Goal: Task Accomplishment & Management: Manage account settings

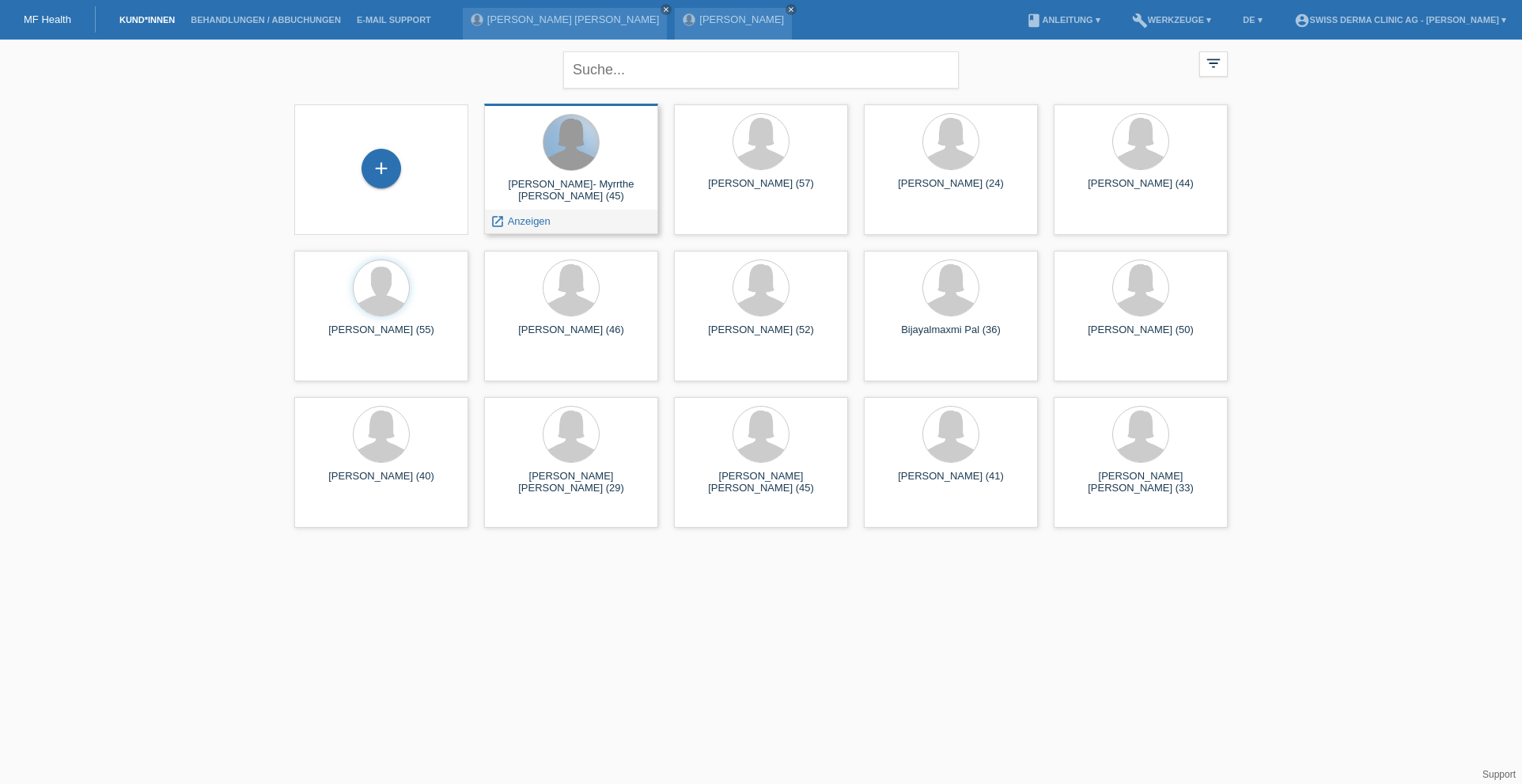
click at [561, 138] on div at bounding box center [571, 142] width 55 height 55
click at [538, 224] on span "Anzeigen" at bounding box center [529, 221] width 43 height 12
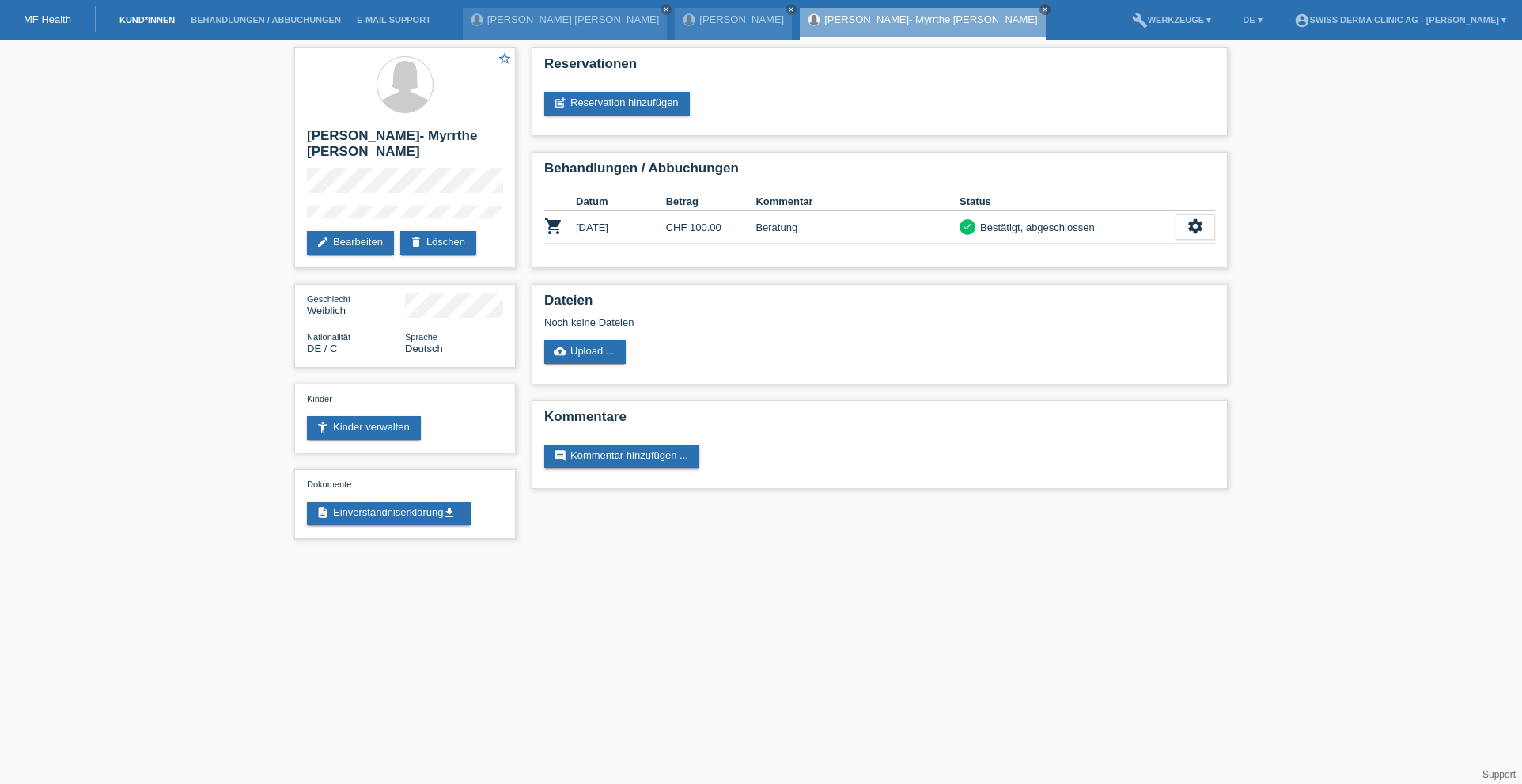
click at [144, 21] on link "Kund*innen" at bounding box center [147, 19] width 71 height 9
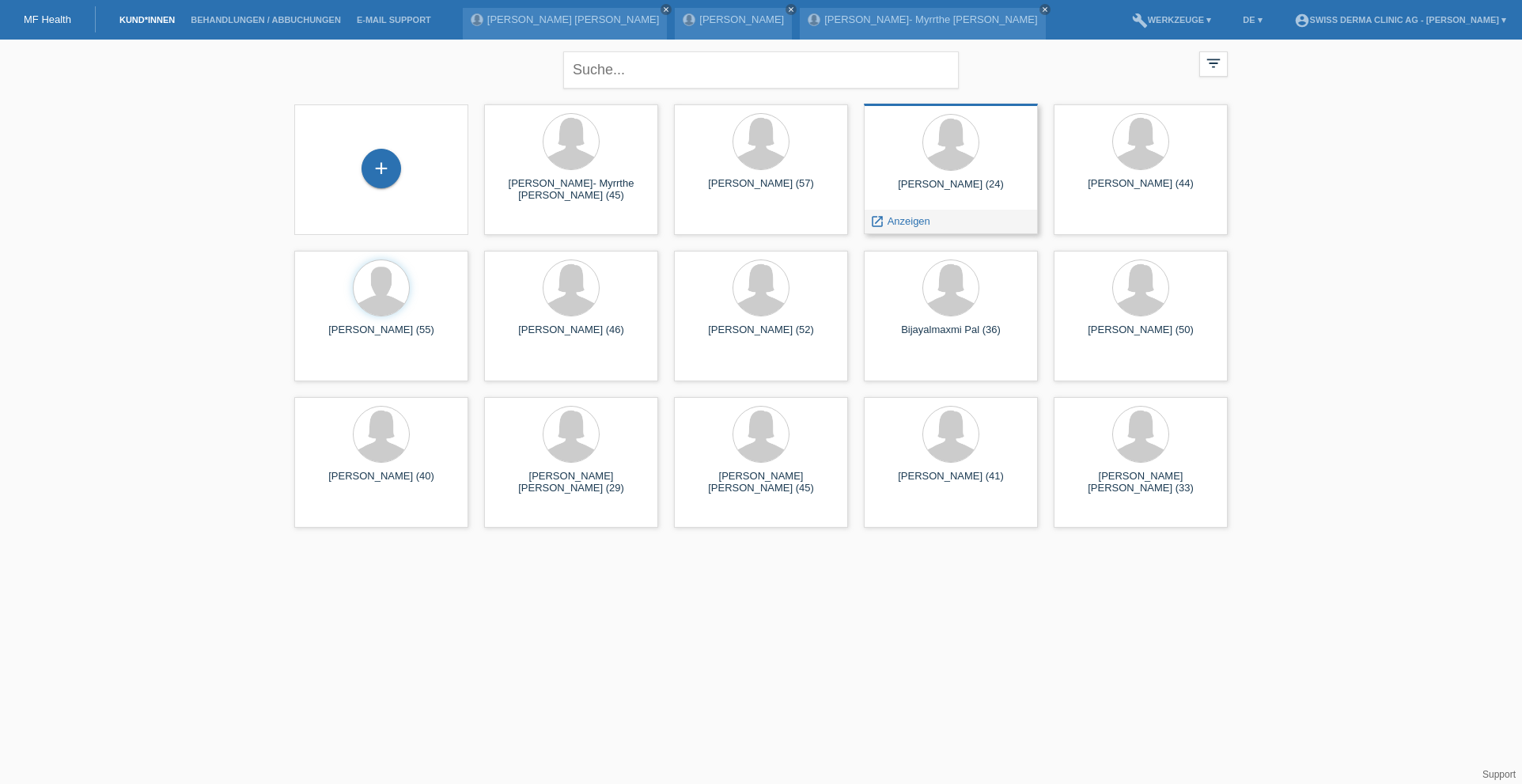
click at [945, 201] on div "[PERSON_NAME] (24)" at bounding box center [950, 190] width 149 height 25
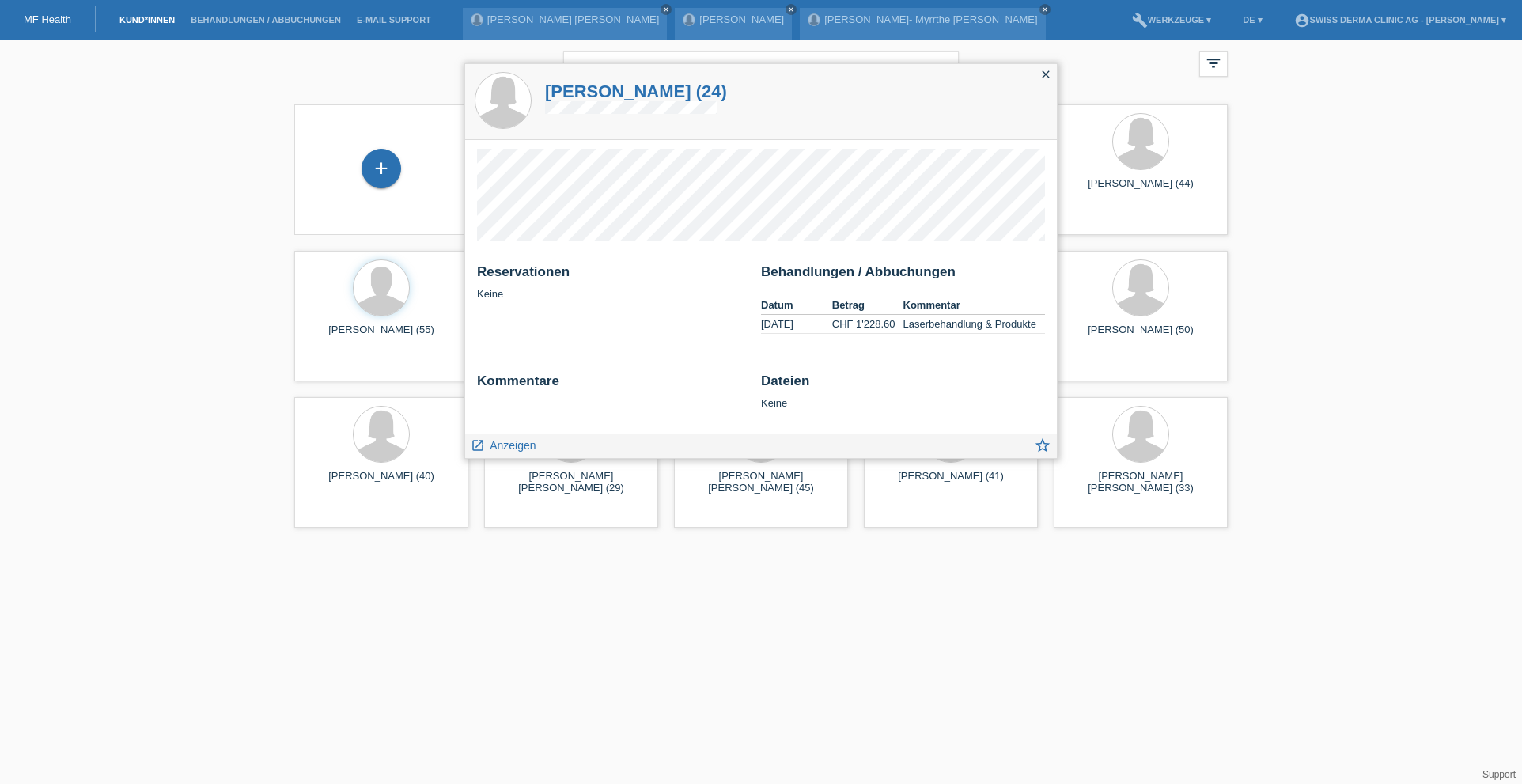
click at [1045, 74] on icon "close" at bounding box center [1046, 74] width 13 height 13
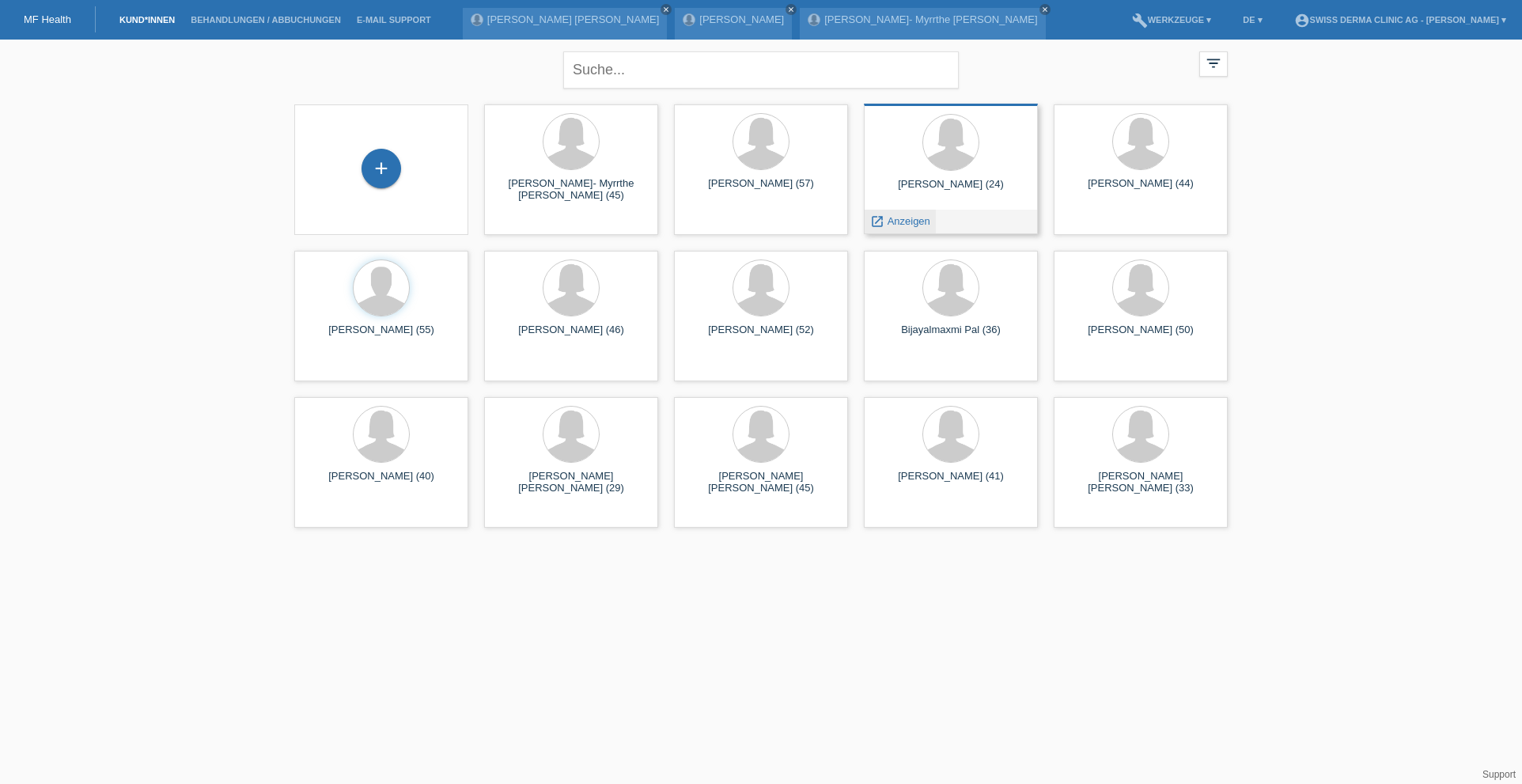
click at [901, 226] on span "Anzeigen" at bounding box center [909, 221] width 43 height 12
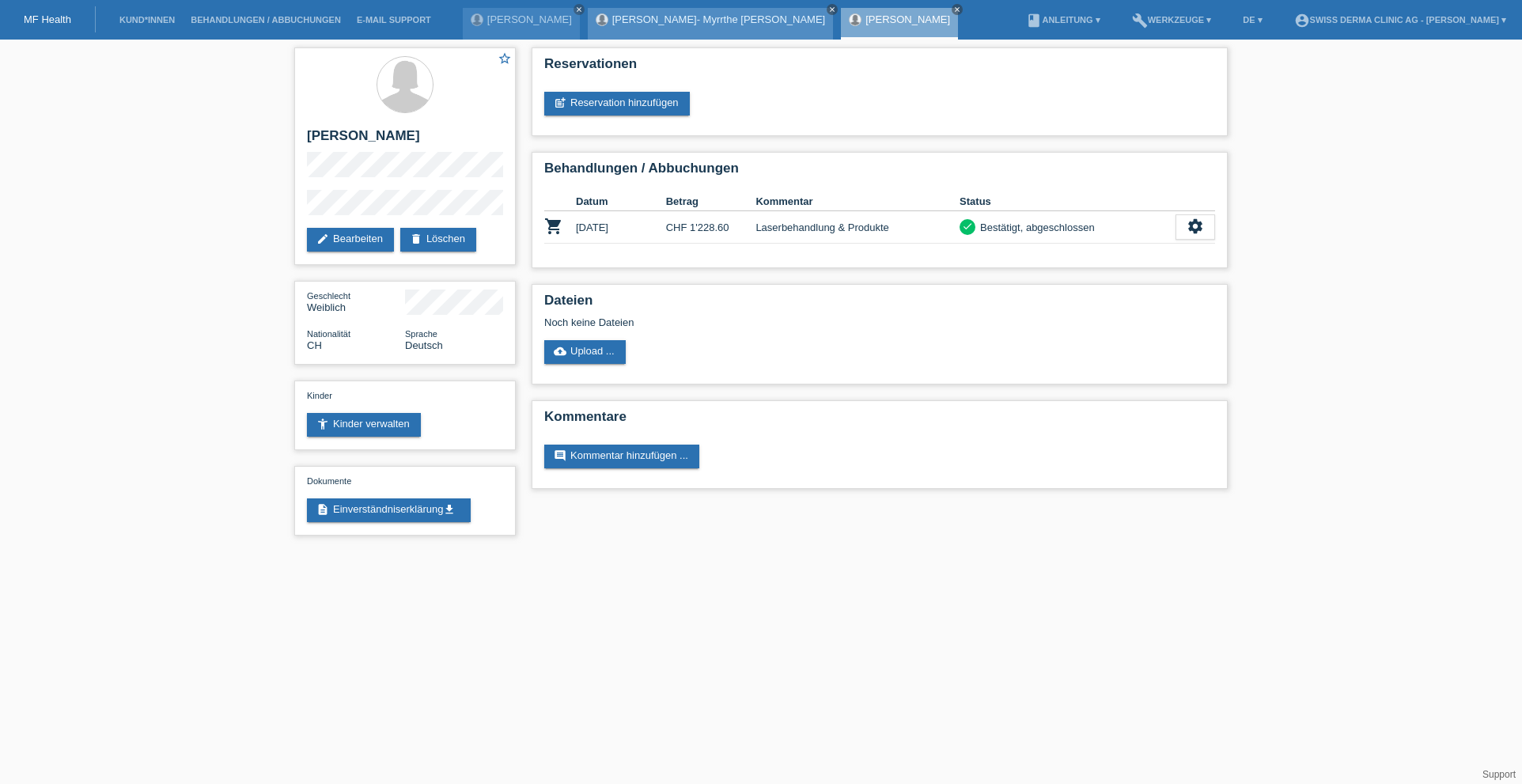
click at [828, 8] on icon "close" at bounding box center [832, 9] width 8 height 8
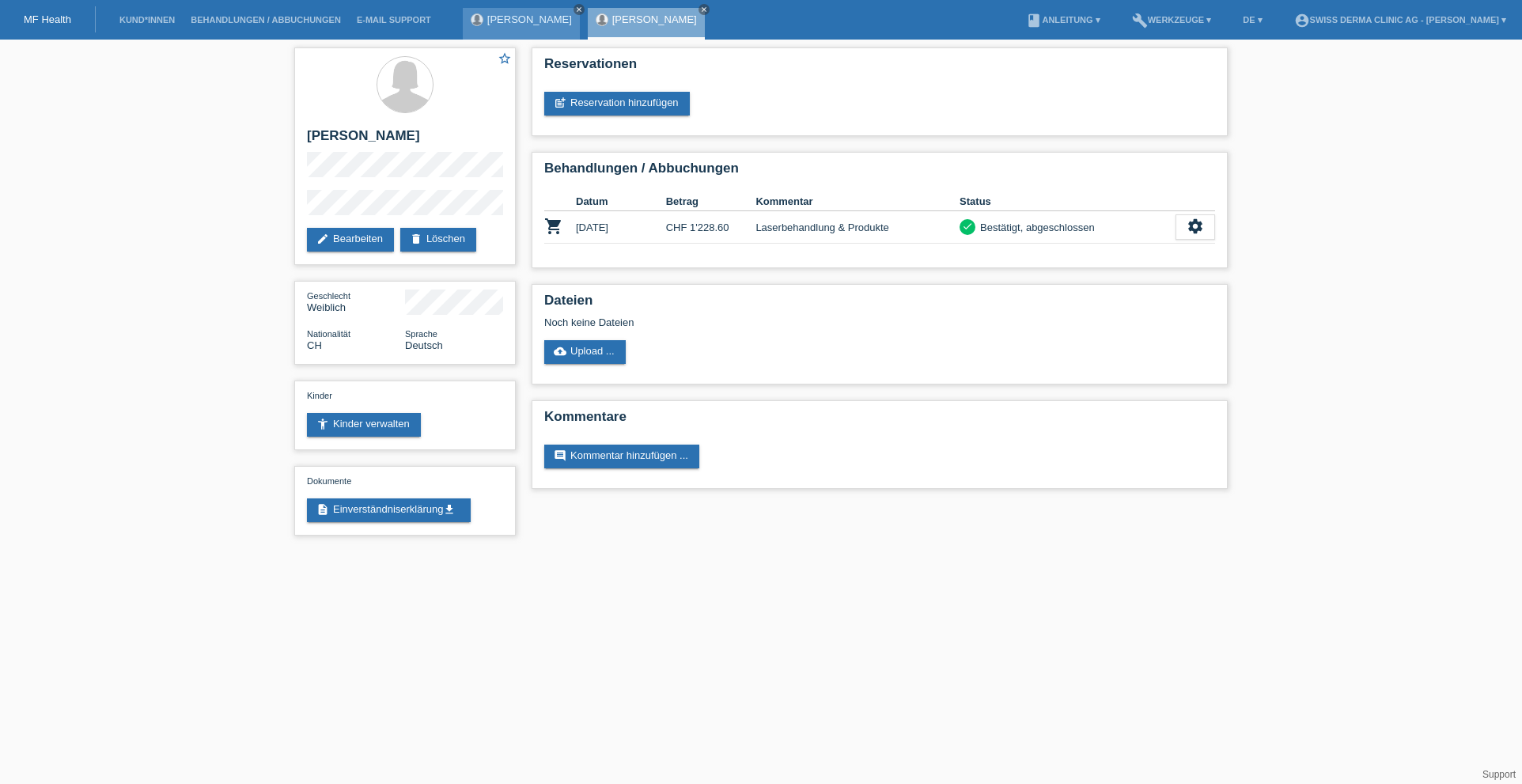
click at [583, 8] on icon "close" at bounding box center [578, 9] width 8 height 8
click at [151, 17] on link "Kund*innen" at bounding box center [147, 19] width 71 height 9
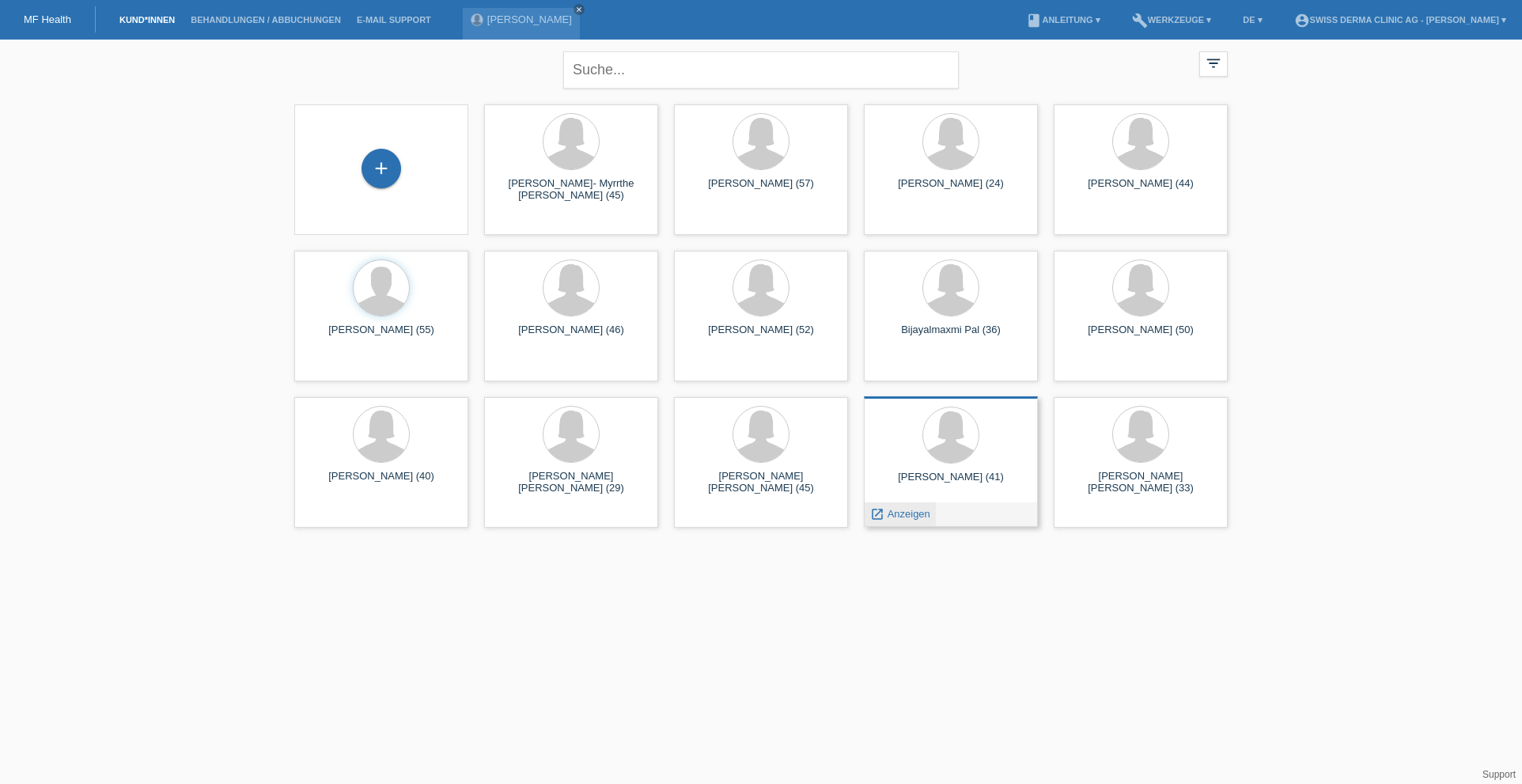
click at [900, 513] on span "Anzeigen" at bounding box center [909, 514] width 43 height 12
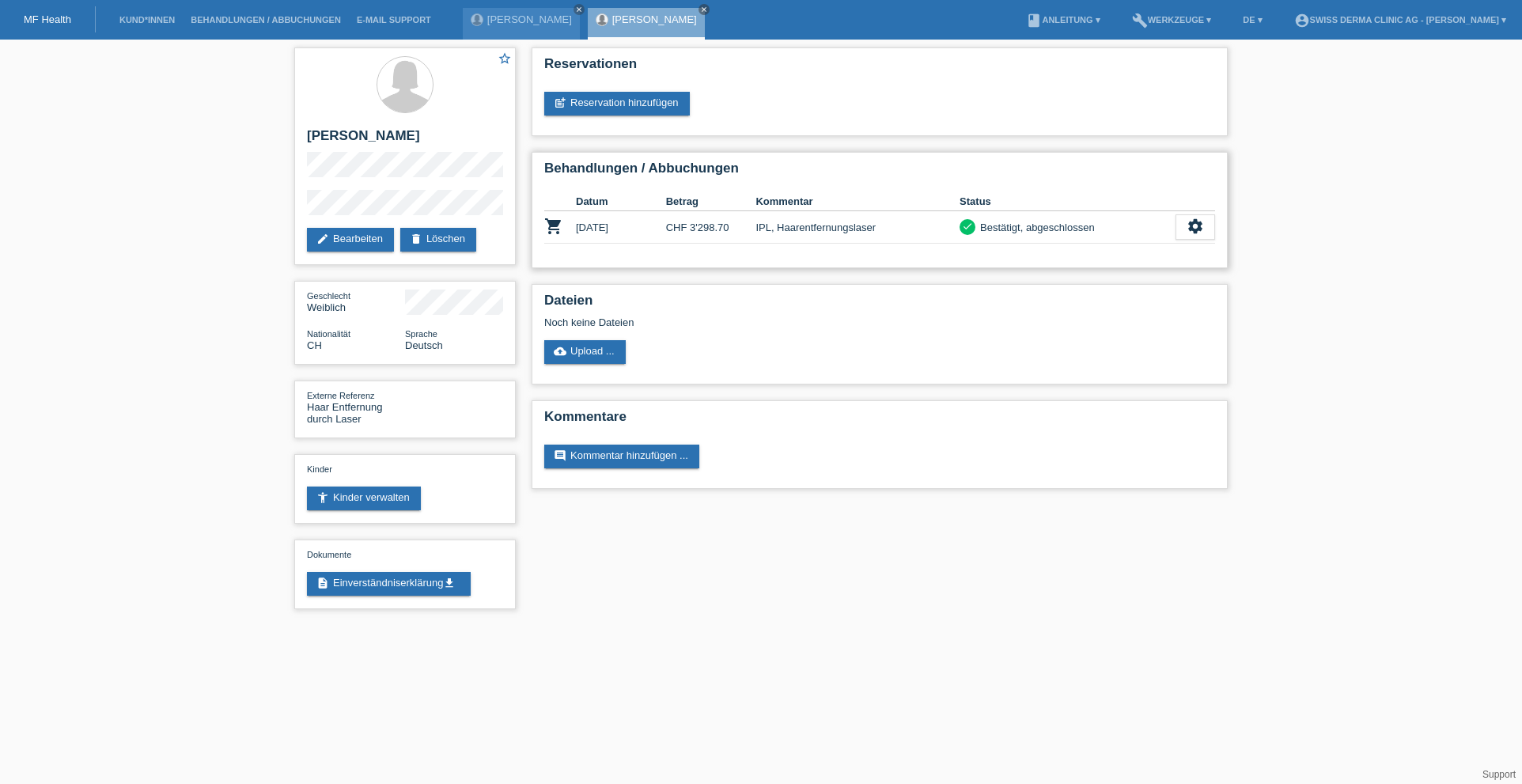
drag, startPoint x: 584, startPoint y: 233, endPoint x: 631, endPoint y: 233, distance: 47.0
click at [630, 233] on td "02.09.2025" at bounding box center [621, 227] width 90 height 33
drag, startPoint x: 674, startPoint y: 231, endPoint x: 749, endPoint y: 227, distance: 75.1
click at [749, 227] on td "CHF 3'298.70" at bounding box center [711, 227] width 90 height 33
click at [708, 6] on icon "close" at bounding box center [703, 9] width 8 height 8
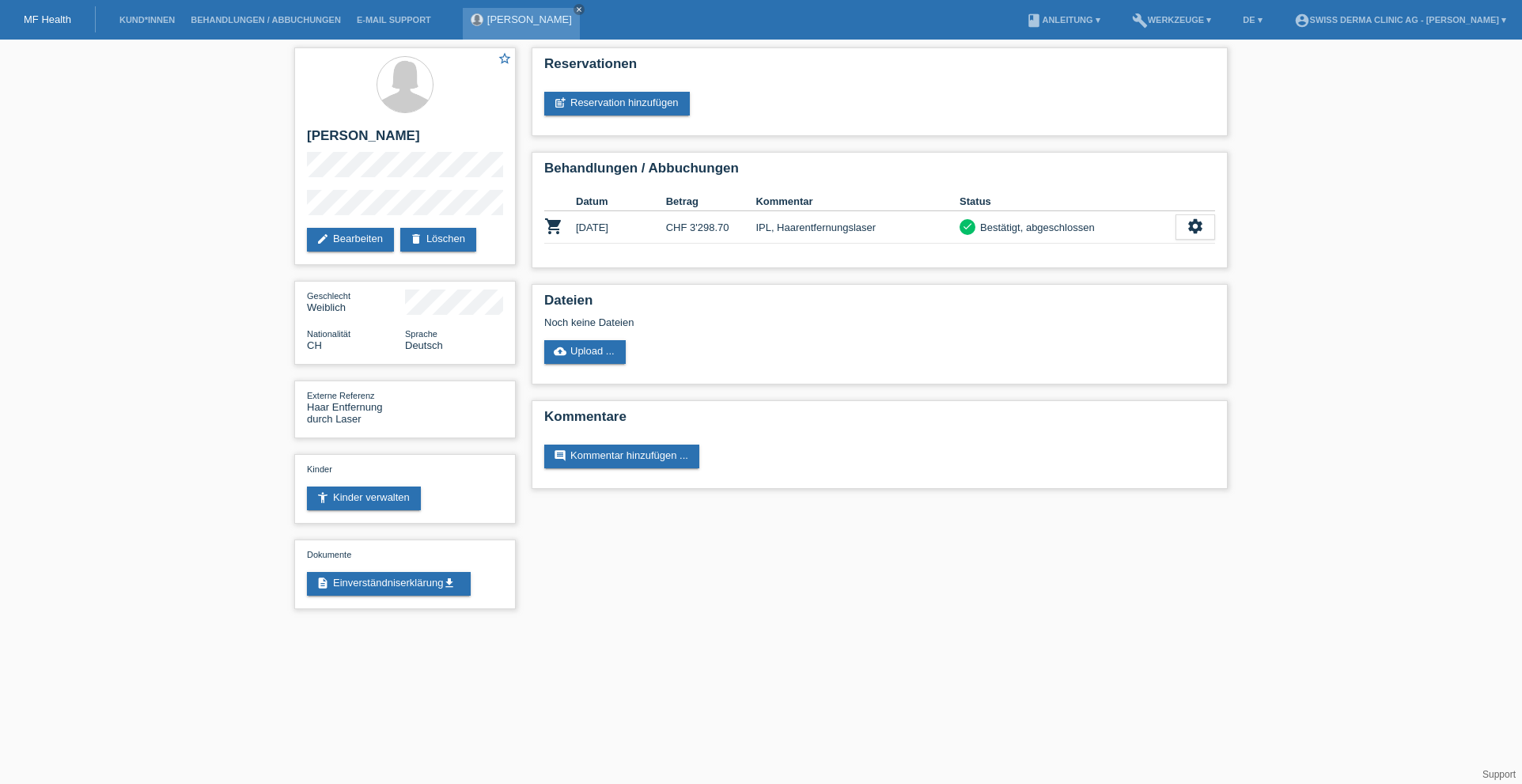
click at [544, 22] on link "[PERSON_NAME]" at bounding box center [529, 20] width 84 height 12
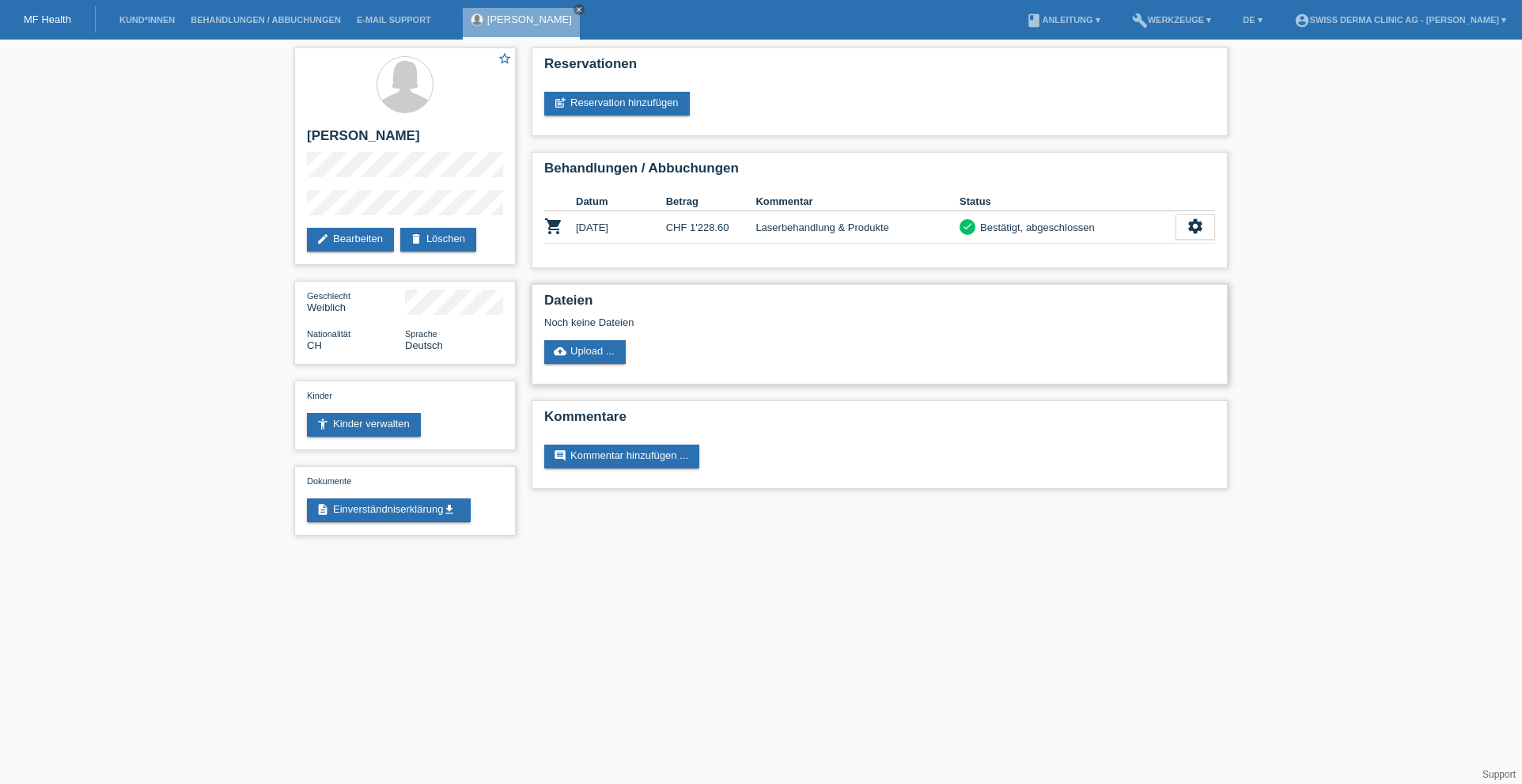
drag, startPoint x: 576, startPoint y: 230, endPoint x: 803, endPoint y: 315, distance: 242.4
click at [636, 232] on td "15.08.2025" at bounding box center [621, 227] width 90 height 33
click at [575, 12] on icon "close" at bounding box center [578, 9] width 8 height 8
click at [621, 95] on link "post_add Reservation hinzufügen" at bounding box center [616, 104] width 145 height 24
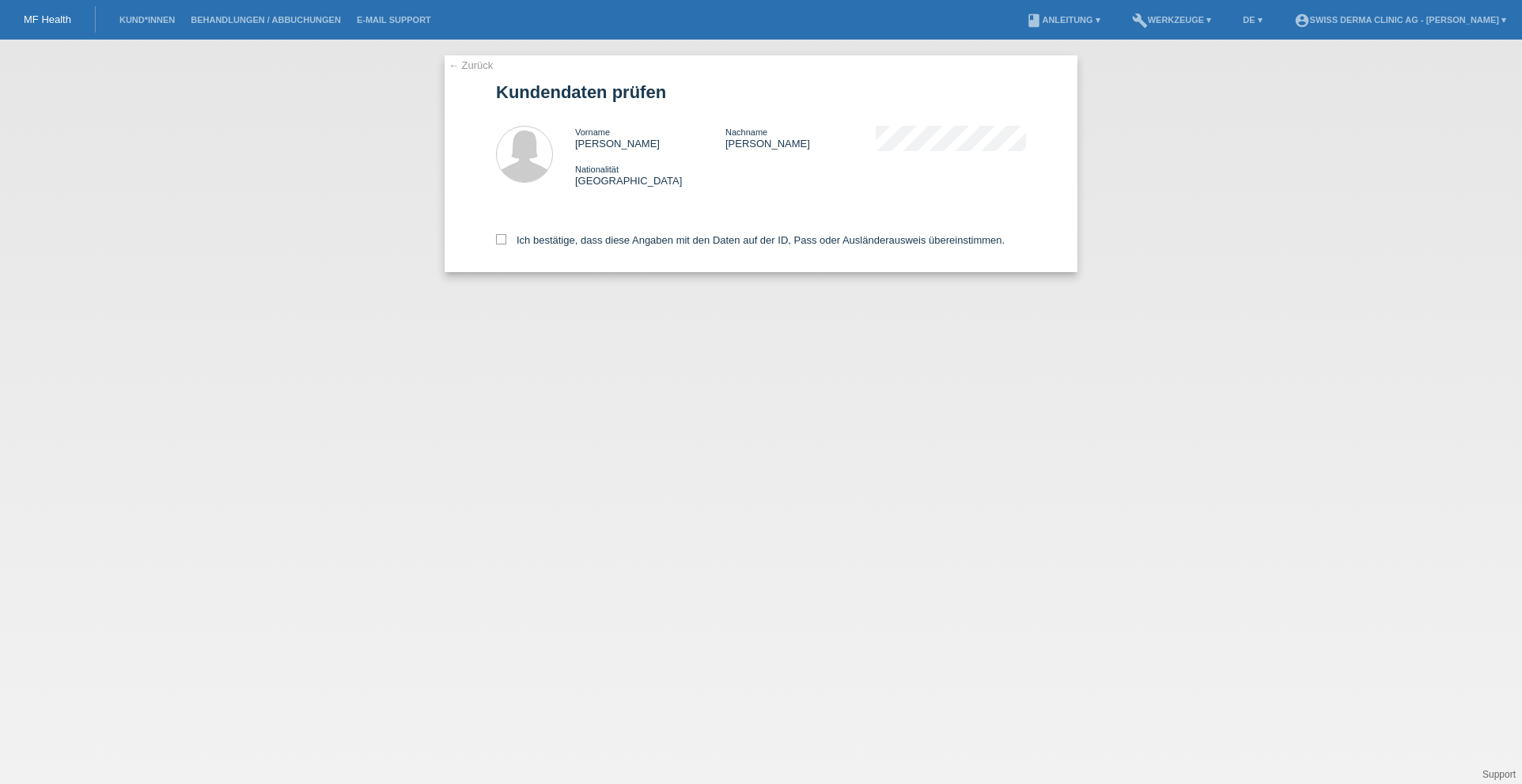
click at [462, 60] on link "← Zurück" at bounding box center [470, 65] width 44 height 12
click at [478, 65] on link "← Zurück" at bounding box center [470, 65] width 44 height 12
click at [146, 20] on link "Kund*innen" at bounding box center [147, 19] width 71 height 9
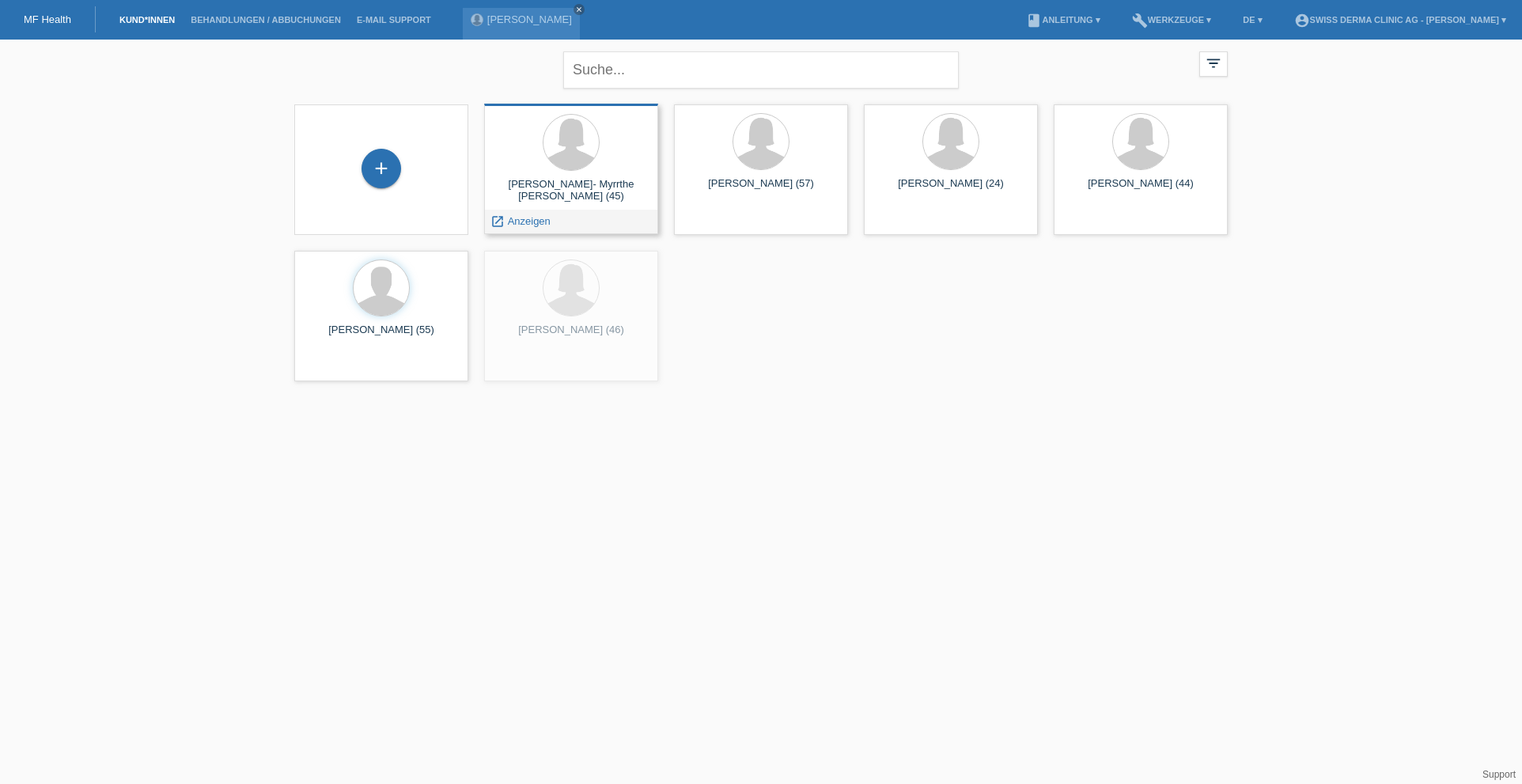
click at [554, 185] on div "Anna- Myrrthe Ewald (45)" at bounding box center [571, 190] width 149 height 25
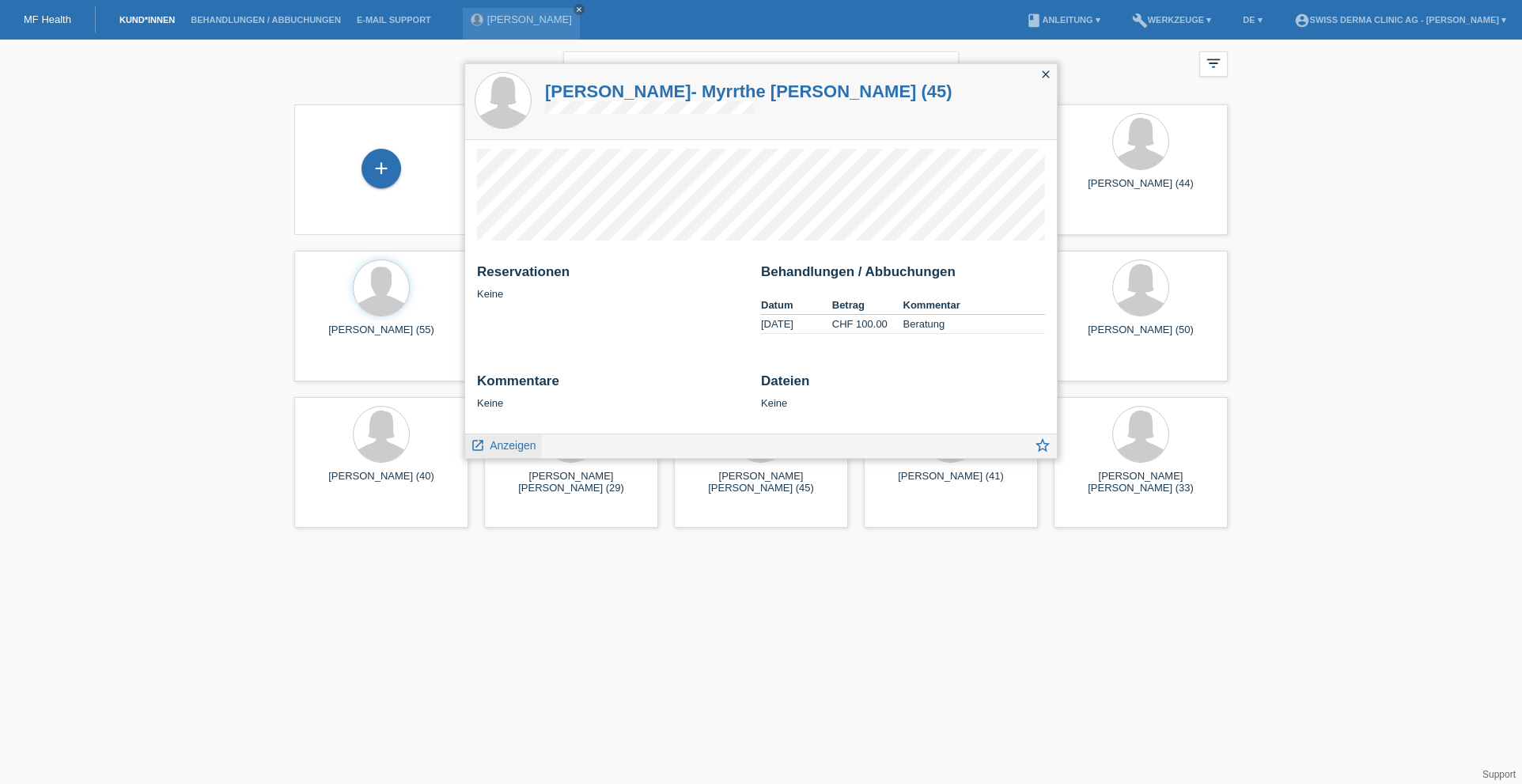
click at [502, 445] on span "Anzeigen" at bounding box center [512, 445] width 46 height 13
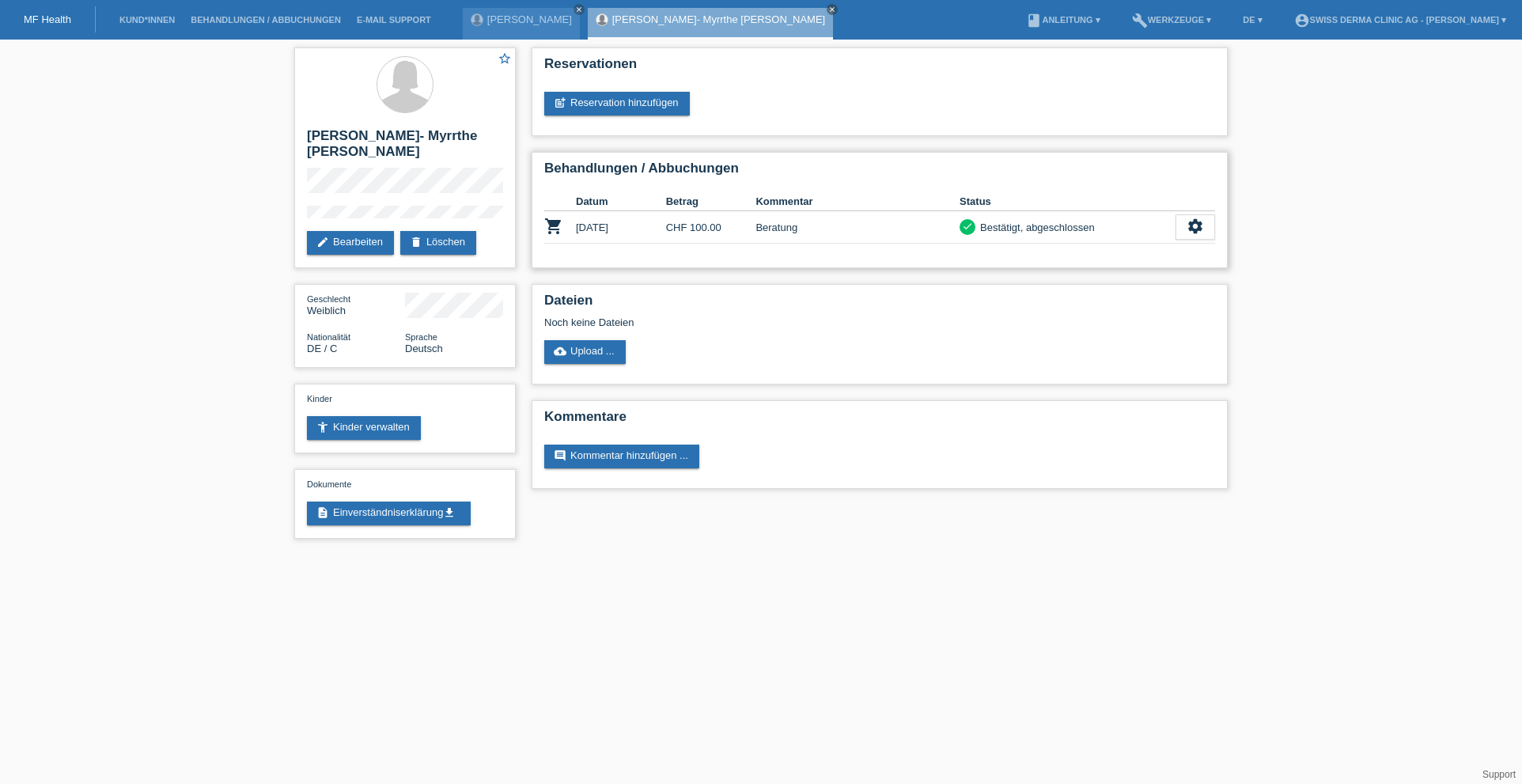
drag, startPoint x: 962, startPoint y: 225, endPoint x: 1095, endPoint y: 229, distance: 133.1
click at [1095, 229] on div "check Bestätigt, abgeschlossen" at bounding box center [1067, 227] width 216 height 16
drag, startPoint x: 961, startPoint y: 230, endPoint x: 1020, endPoint y: 229, distance: 59.0
click at [1020, 229] on div "check Bestätigt, abgeschlossen" at bounding box center [1067, 227] width 216 height 16
